Goal: Complete application form

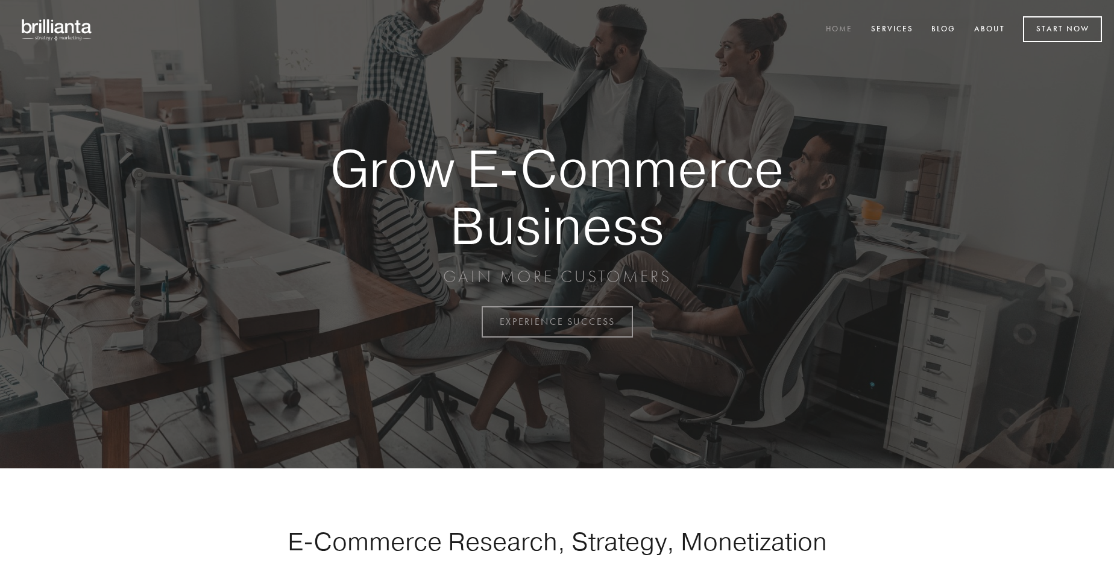
scroll to position [3161, 0]
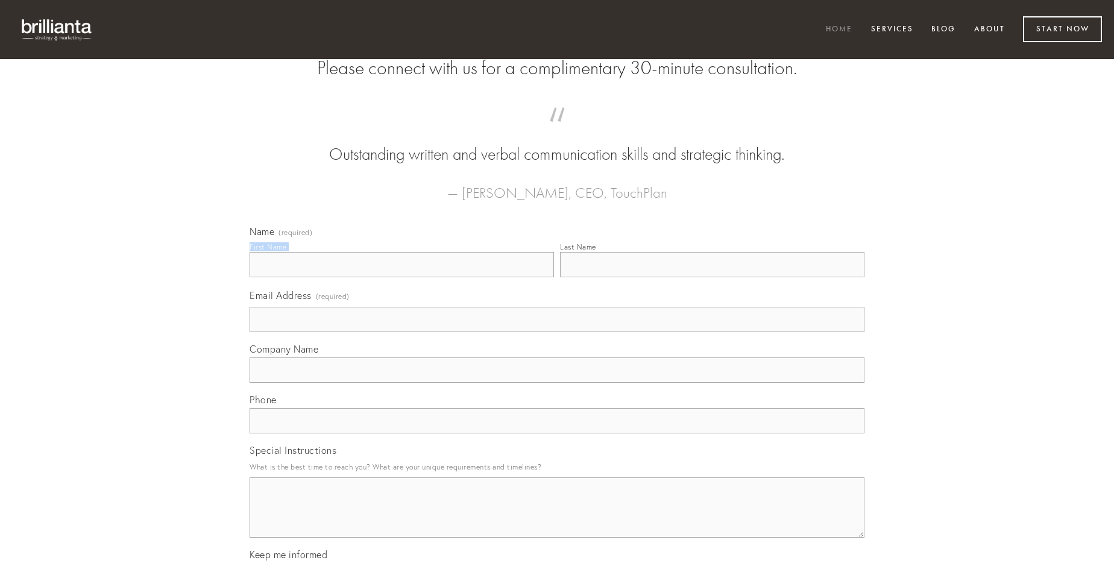
type input "[PERSON_NAME] MD"
click at [712, 277] on input "Last Name" at bounding box center [712, 264] width 305 height 25
type input "[PERSON_NAME] MD"
click at [557, 332] on input "Email Address (required)" at bounding box center [557, 319] width 615 height 25
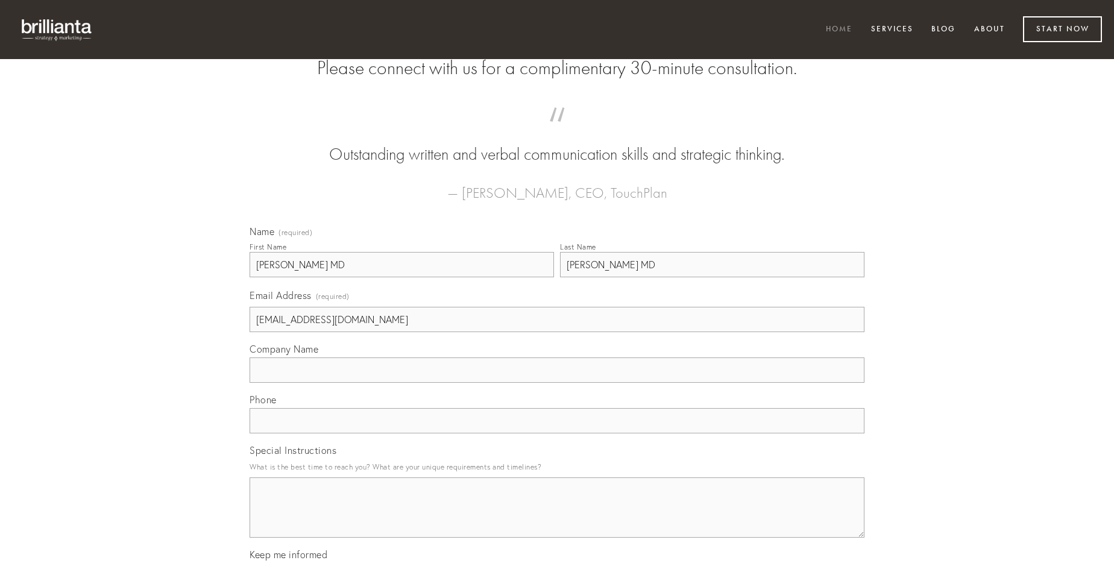
type input "[EMAIL_ADDRESS][DOMAIN_NAME]"
click at [557, 383] on input "Company Name" at bounding box center [557, 370] width 615 height 25
type input "tumultus"
click at [557, 434] on input "text" at bounding box center [557, 420] width 615 height 25
click at [557, 519] on textarea "Special Instructions" at bounding box center [557, 508] width 615 height 60
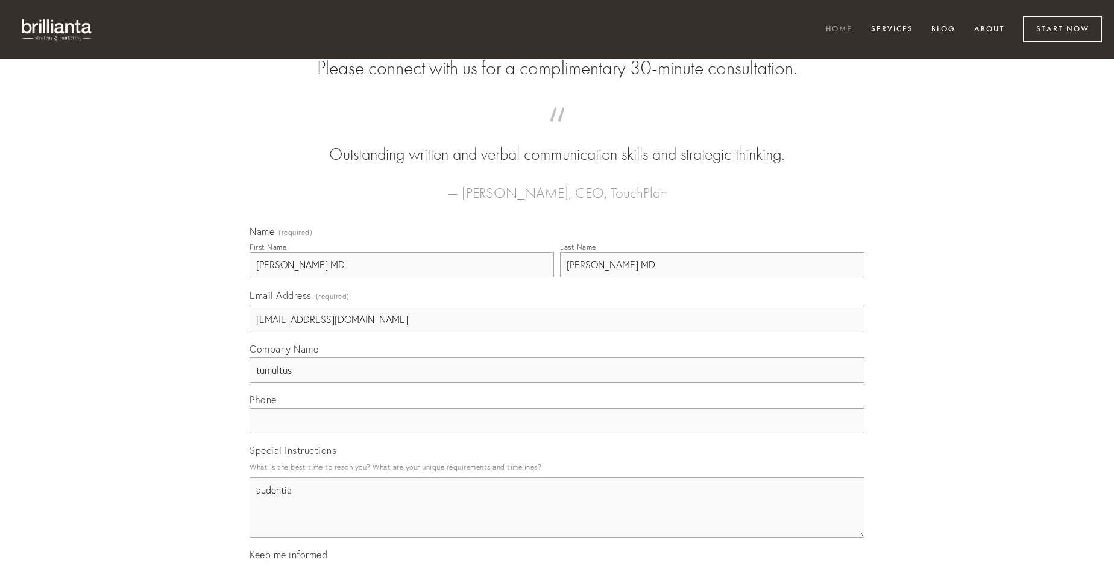
type textarea "audentia"
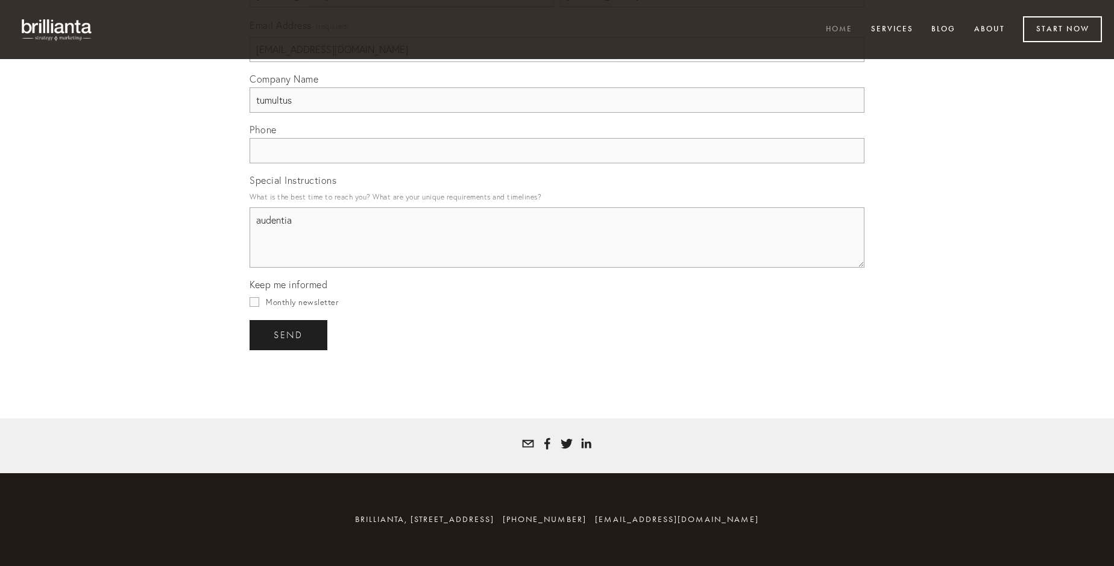
click at [289, 335] on span "send" at bounding box center [289, 335] width 30 height 11
